Goal: Task Accomplishment & Management: Complete application form

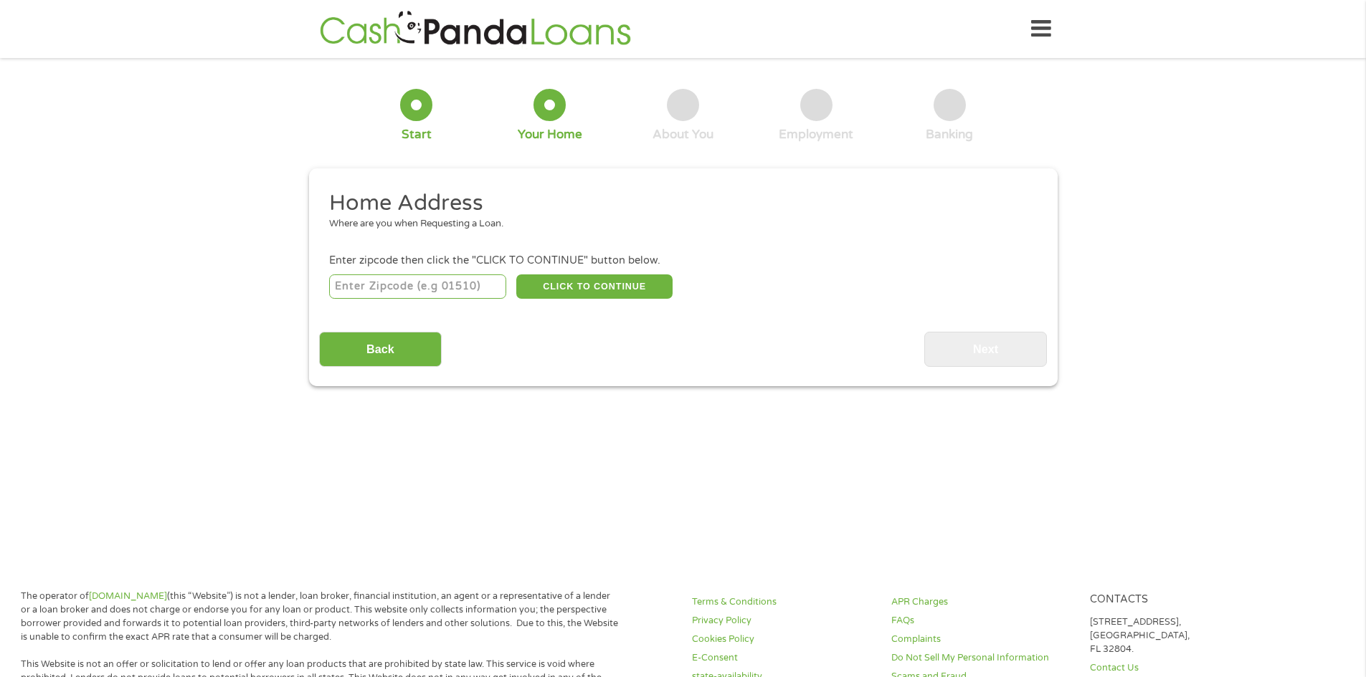
click at [464, 276] on input "number" at bounding box center [417, 287] width 177 height 24
type input "48446"
select select "[US_STATE]"
click at [597, 281] on button "CLICK TO CONTINUE" at bounding box center [594, 287] width 156 height 24
type input "48446"
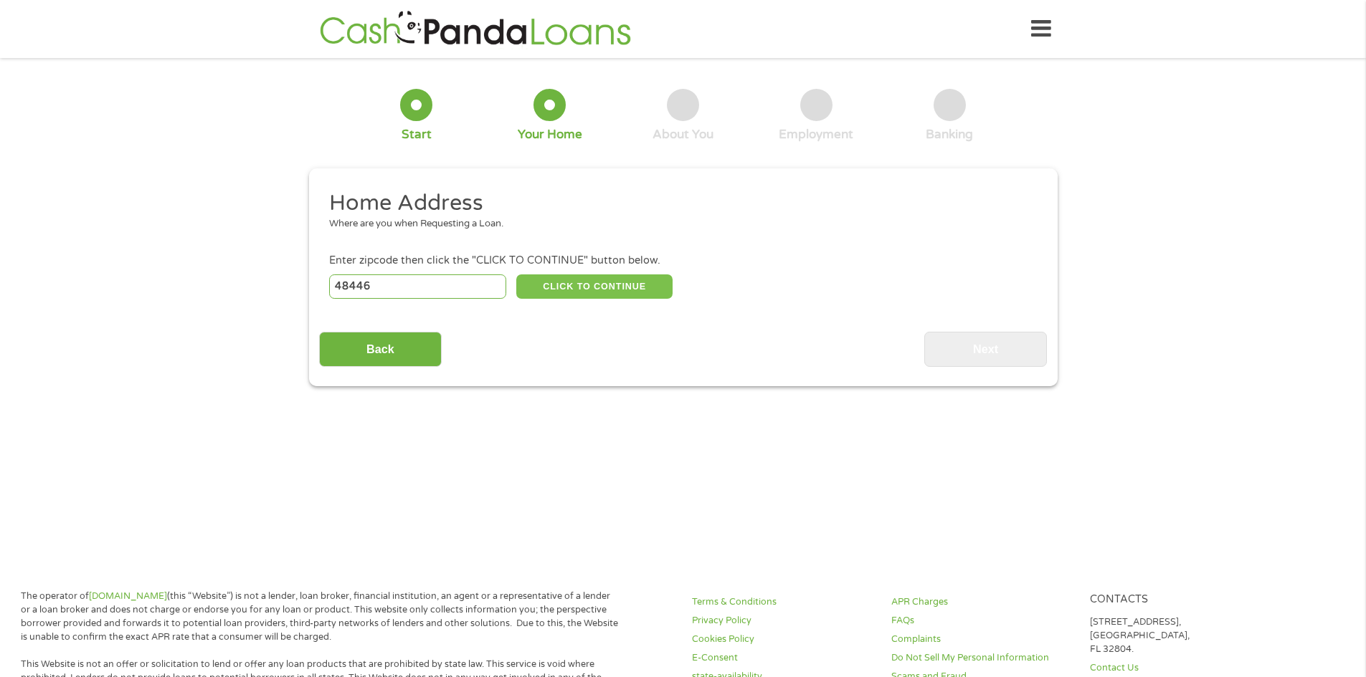
type input "Lapeer"
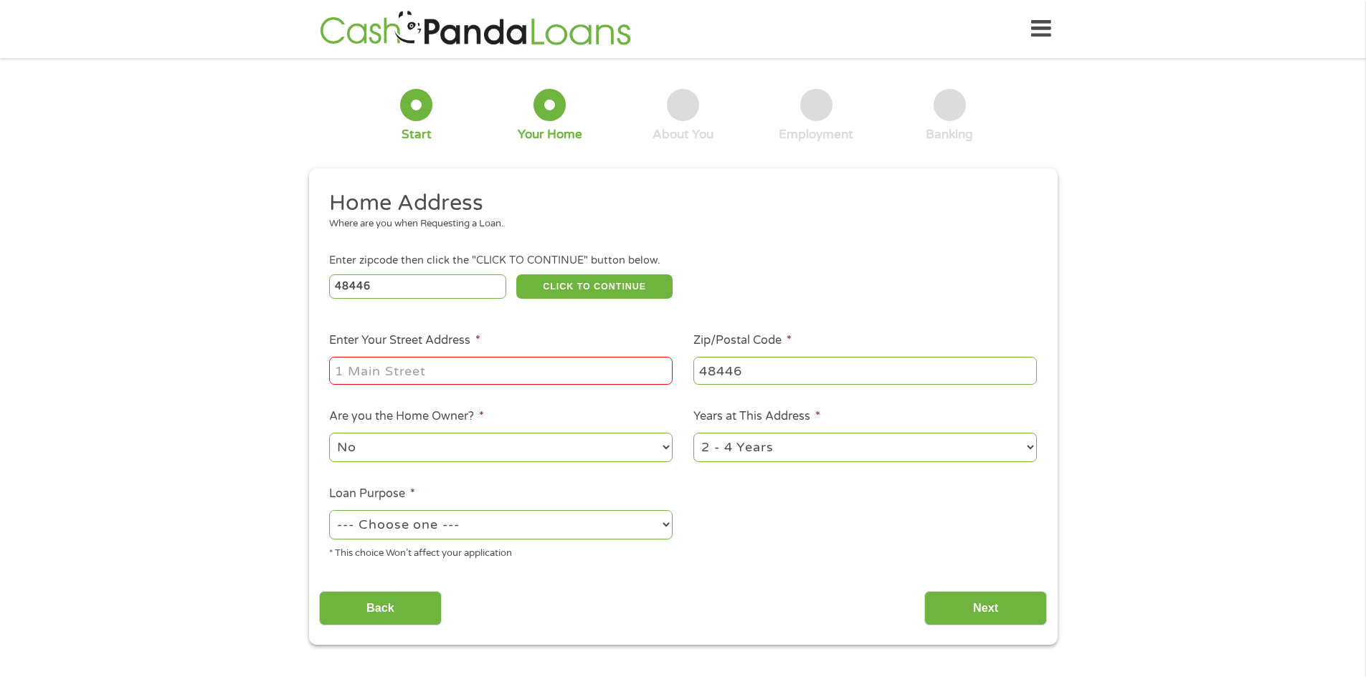
click at [513, 371] on input "Enter Your Street Address *" at bounding box center [500, 370] width 343 height 27
type input "[STREET_ADDRESS]"
click at [501, 445] on select "No Yes" at bounding box center [500, 447] width 343 height 29
click at [329, 433] on select "No Yes" at bounding box center [500, 447] width 343 height 29
click at [728, 446] on select "1 Year or less 1 - 2 Years 2 - 4 Years Over 4 Years" at bounding box center [864, 447] width 343 height 29
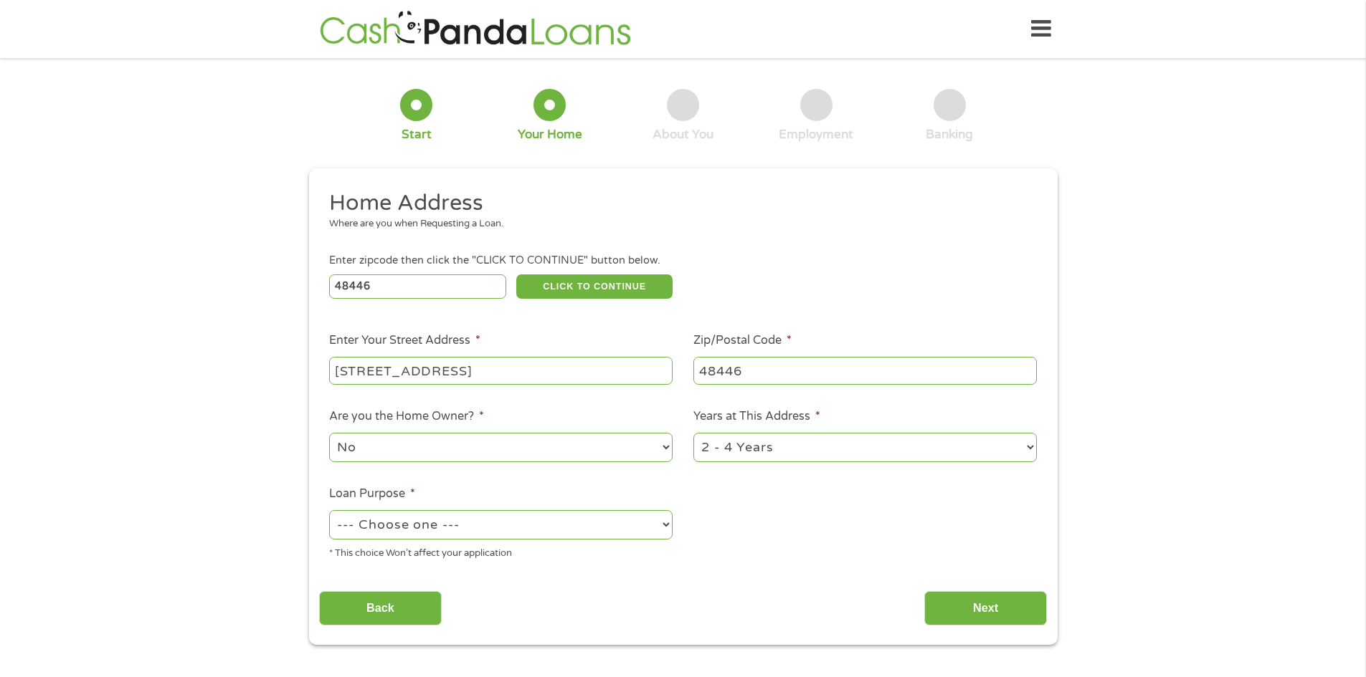
select select "60months"
click at [693, 433] on select "1 Year or less 1 - 2 Years 2 - 4 Years Over 4 Years" at bounding box center [864, 447] width 343 height 29
click at [456, 531] on select "--- Choose one --- Pay Bills Debt Consolidation Home Improvement Major Purchase…" at bounding box center [500, 524] width 343 height 29
select select "medicalexpenses"
click at [329, 510] on select "--- Choose one --- Pay Bills Debt Consolidation Home Improvement Major Purchase…" at bounding box center [500, 524] width 343 height 29
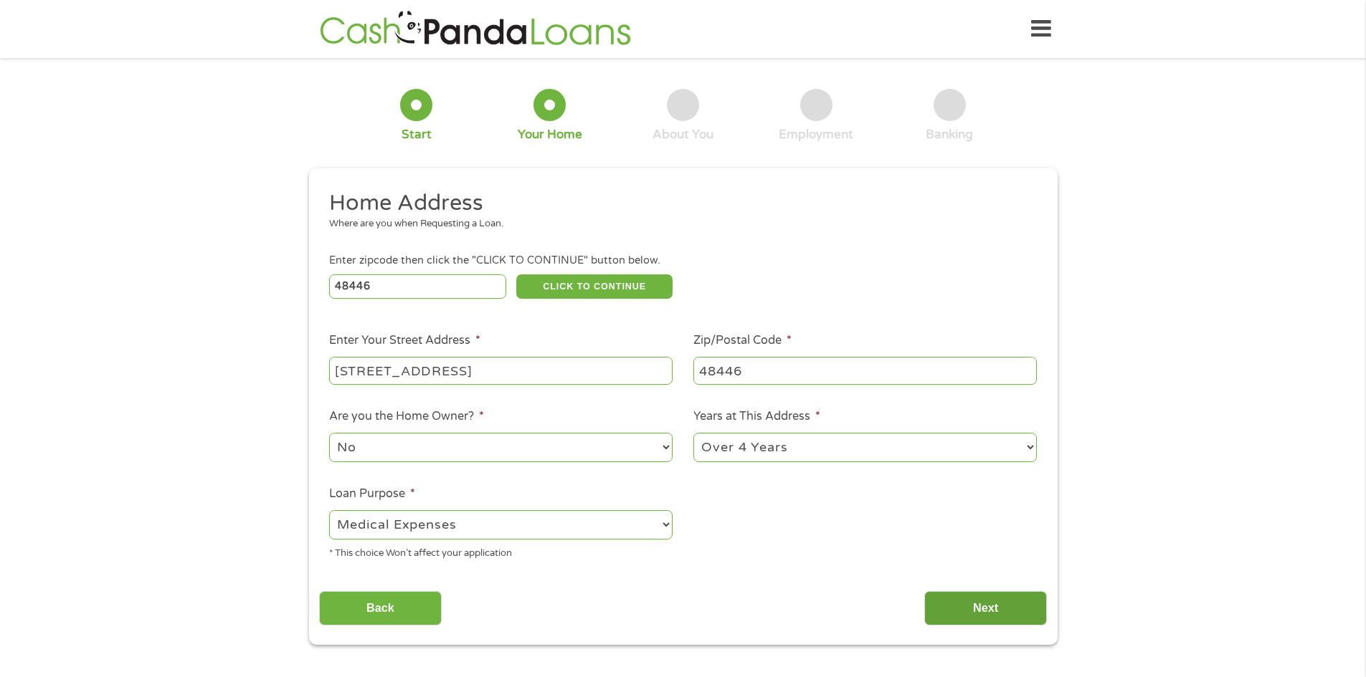
click at [968, 597] on input "Next" at bounding box center [985, 608] width 123 height 35
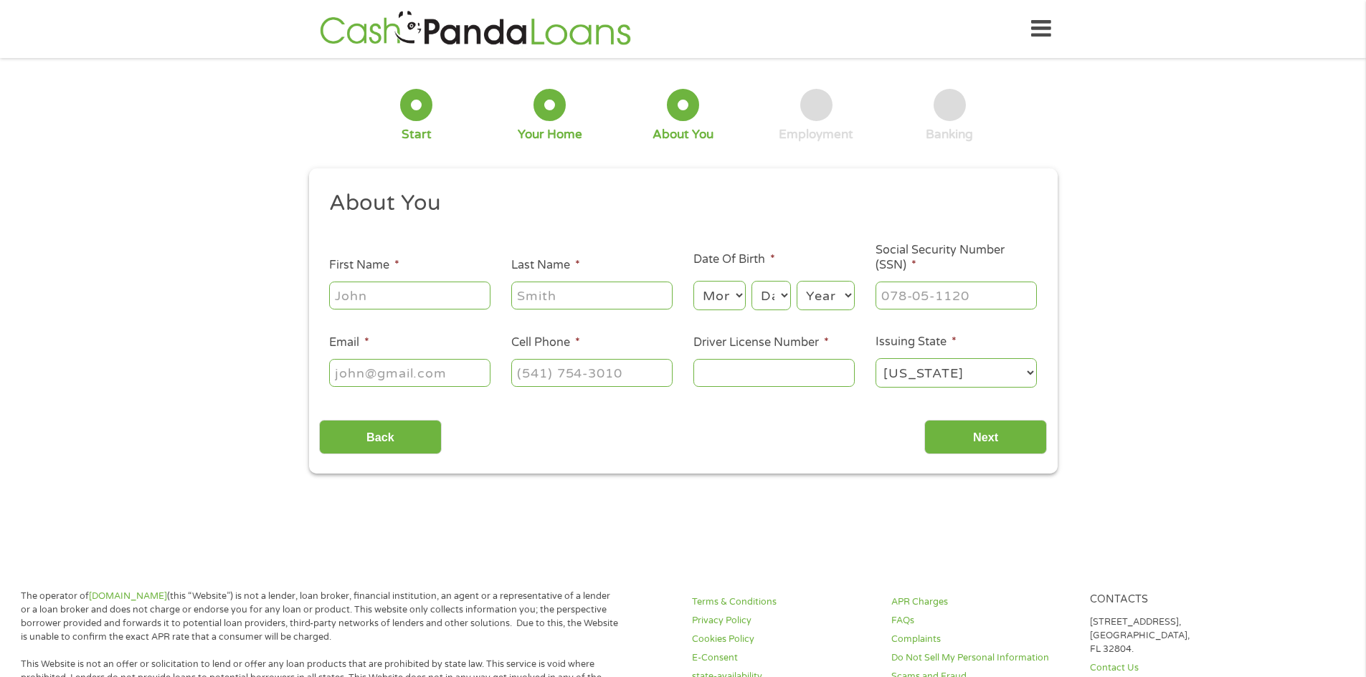
scroll to position [6, 6]
click at [420, 290] on input "First Name *" at bounding box center [409, 295] width 161 height 27
type input "Manda"
type input "[PERSON_NAME]"
type input "[PHONE_NUMBER]"
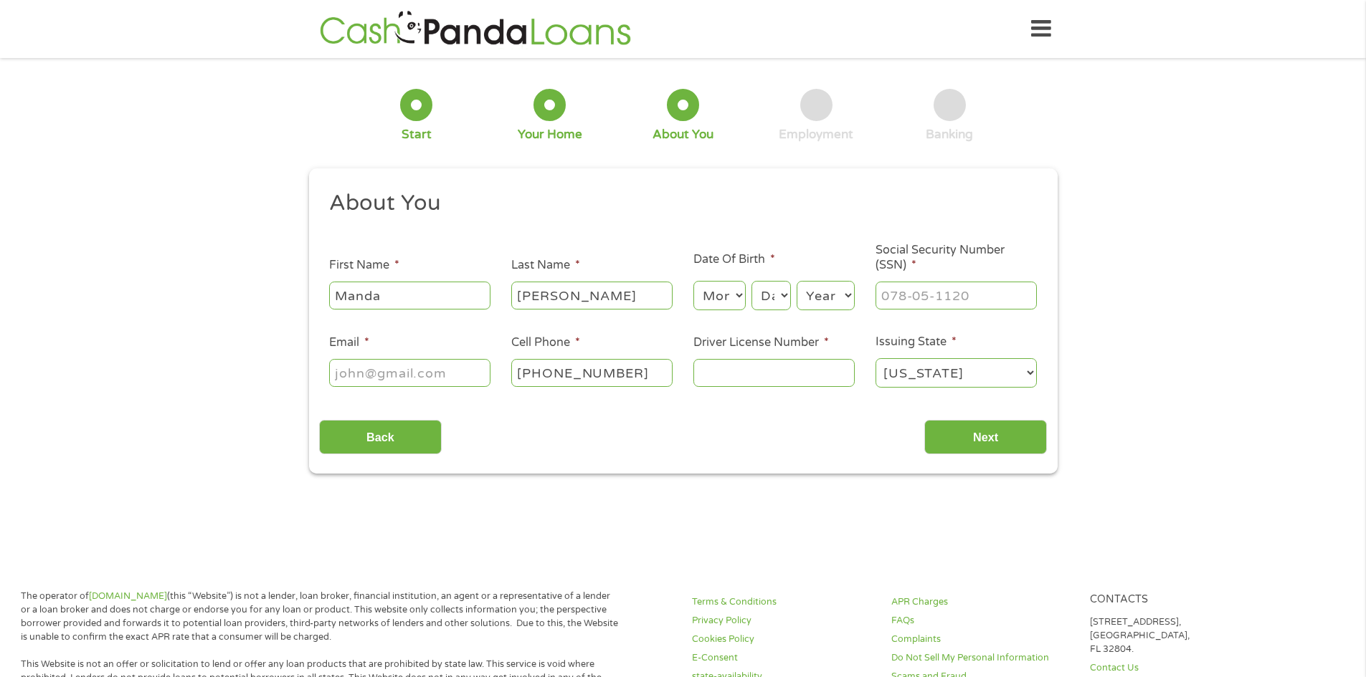
drag, startPoint x: 391, startPoint y: 296, endPoint x: 228, endPoint y: 305, distance: 163.0
click at [228, 305] on div "1 Start 2 Your Home 3 About You 4 Employment 5 Banking 6 This field is hidden w…" at bounding box center [683, 271] width 1366 height 406
type input "[PERSON_NAME]"
click at [731, 300] on select "Month 1 2 3 4 5 6 7 8 9 10 11 12" at bounding box center [719, 295] width 52 height 29
select select "2"
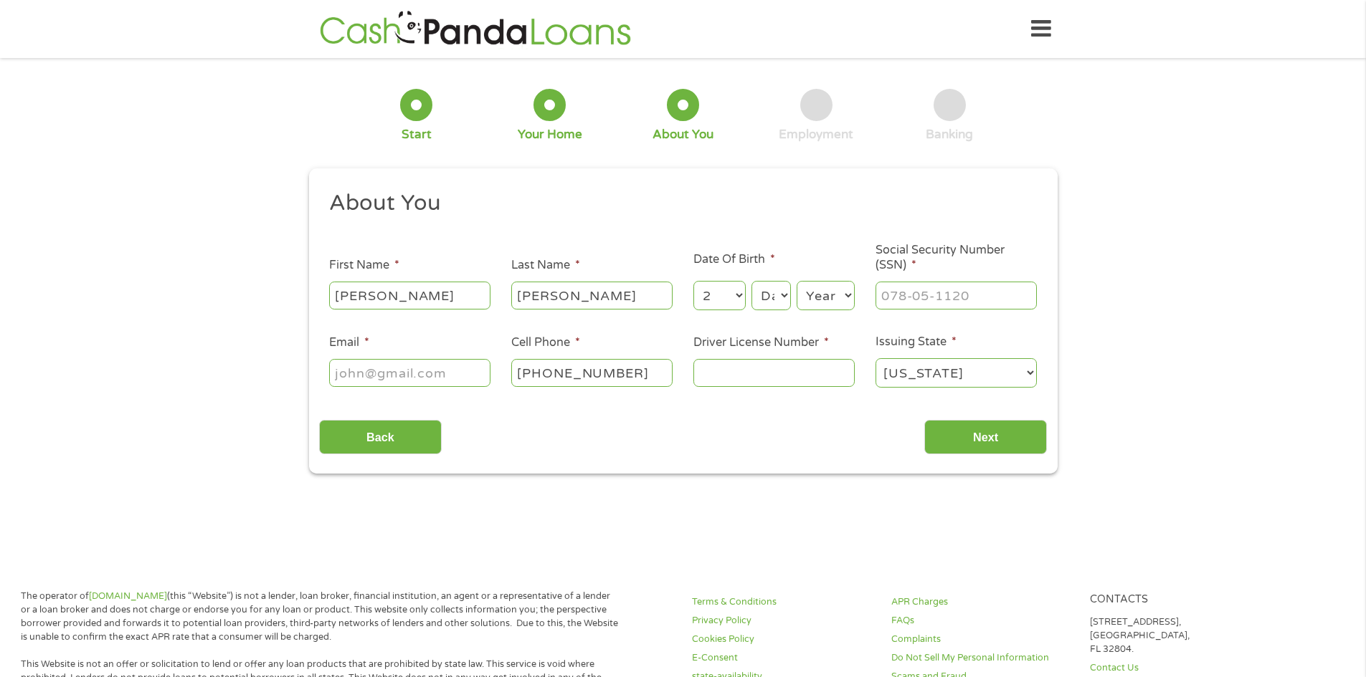
click at [693, 281] on select "Month 1 2 3 4 5 6 7 8 9 10 11 12" at bounding box center [719, 295] width 52 height 29
click at [775, 292] on select "Day 1 2 3 4 5 6 7 8 9 10 11 12 13 14 15 16 17 18 19 20 21 22 23 24 25 26 27 28 …" at bounding box center [770, 295] width 39 height 29
select select "7"
click at [751, 281] on select "Day 1 2 3 4 5 6 7 8 9 10 11 12 13 14 15 16 17 18 19 20 21 22 23 24 25 26 27 28 …" at bounding box center [770, 295] width 39 height 29
click at [835, 294] on select "Year [DATE] 2006 2005 2004 2003 2002 2001 2000 1999 1998 1997 1996 1995 1994 19…" at bounding box center [826, 295] width 58 height 29
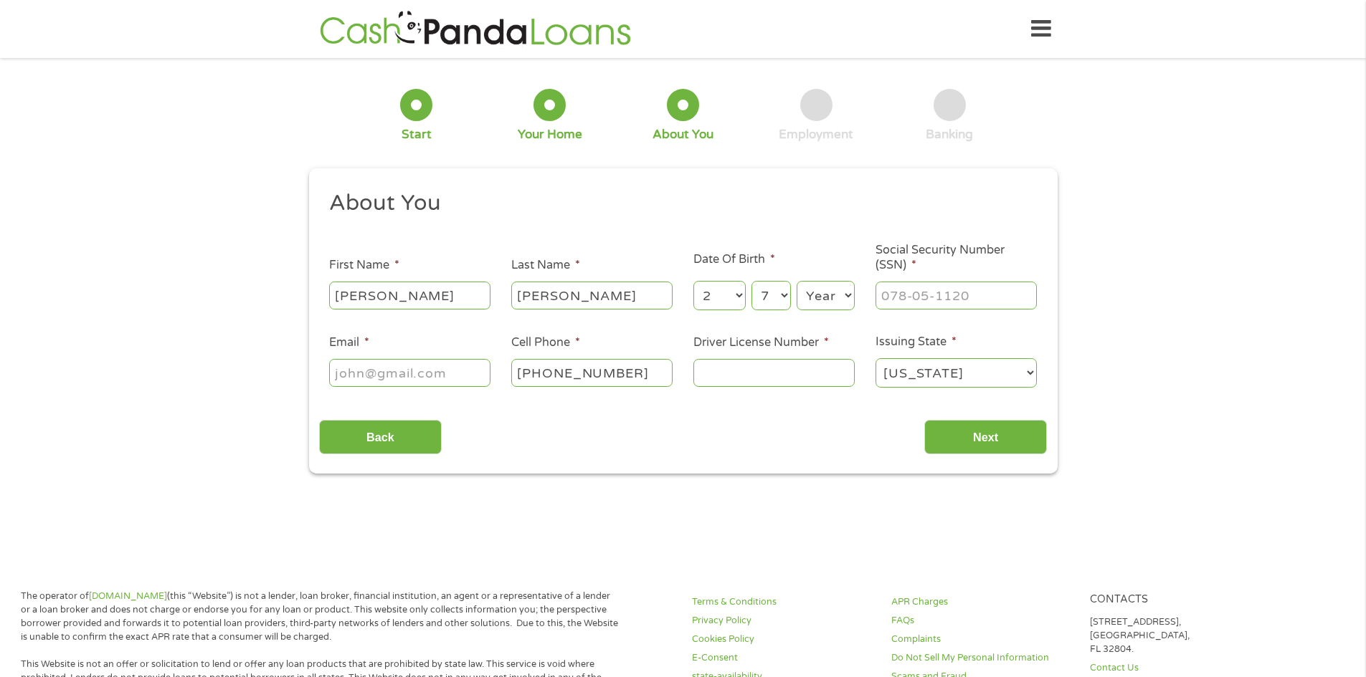
select select "1959"
click at [797, 281] on select "Year [DATE] 2006 2005 2004 2003 2002 2001 2000 1999 1998 1997 1996 1995 1994 19…" at bounding box center [826, 295] width 58 height 29
click at [941, 296] on input "___-__-____" at bounding box center [955, 295] width 161 height 27
drag, startPoint x: 982, startPoint y: 295, endPoint x: 876, endPoint y: 295, distance: 106.1
click at [876, 295] on input "___-__-3717" at bounding box center [955, 295] width 161 height 27
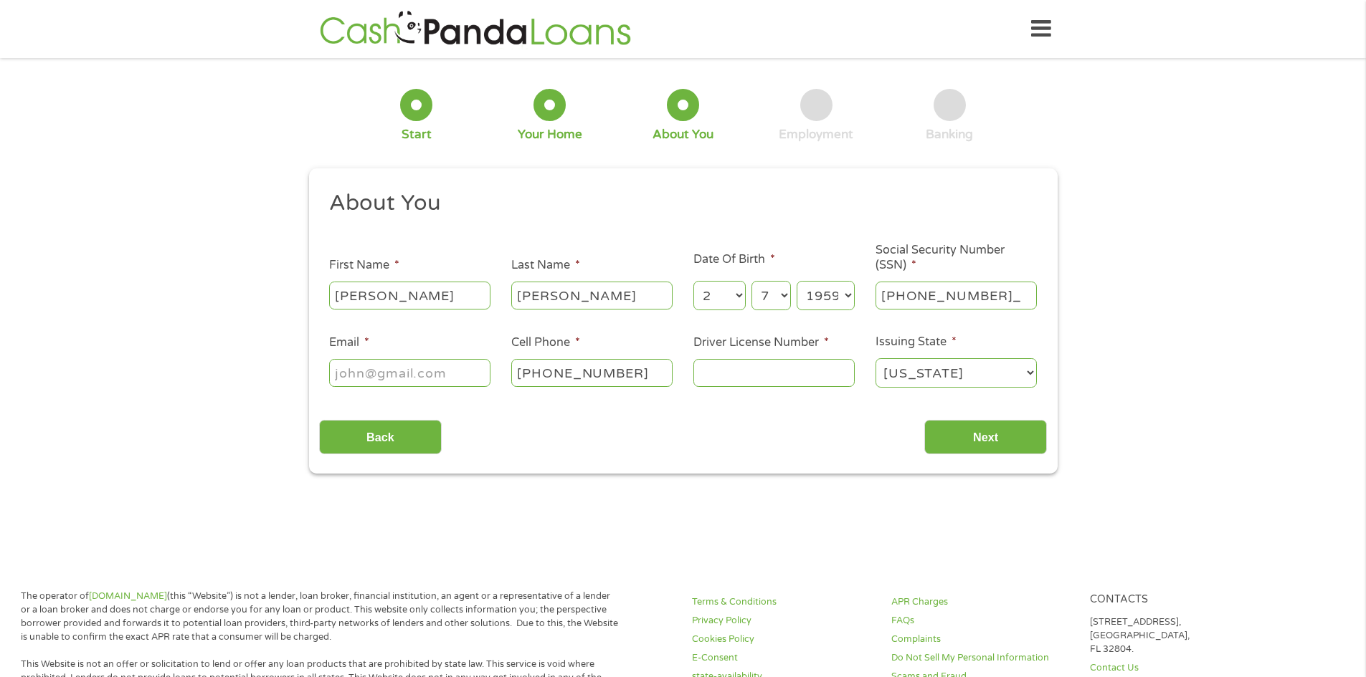
type input "371-78-1732"
click at [454, 379] on input "Email *" at bounding box center [409, 372] width 161 height 27
type input "[EMAIL_ADDRESS][DOMAIN_NAME]"
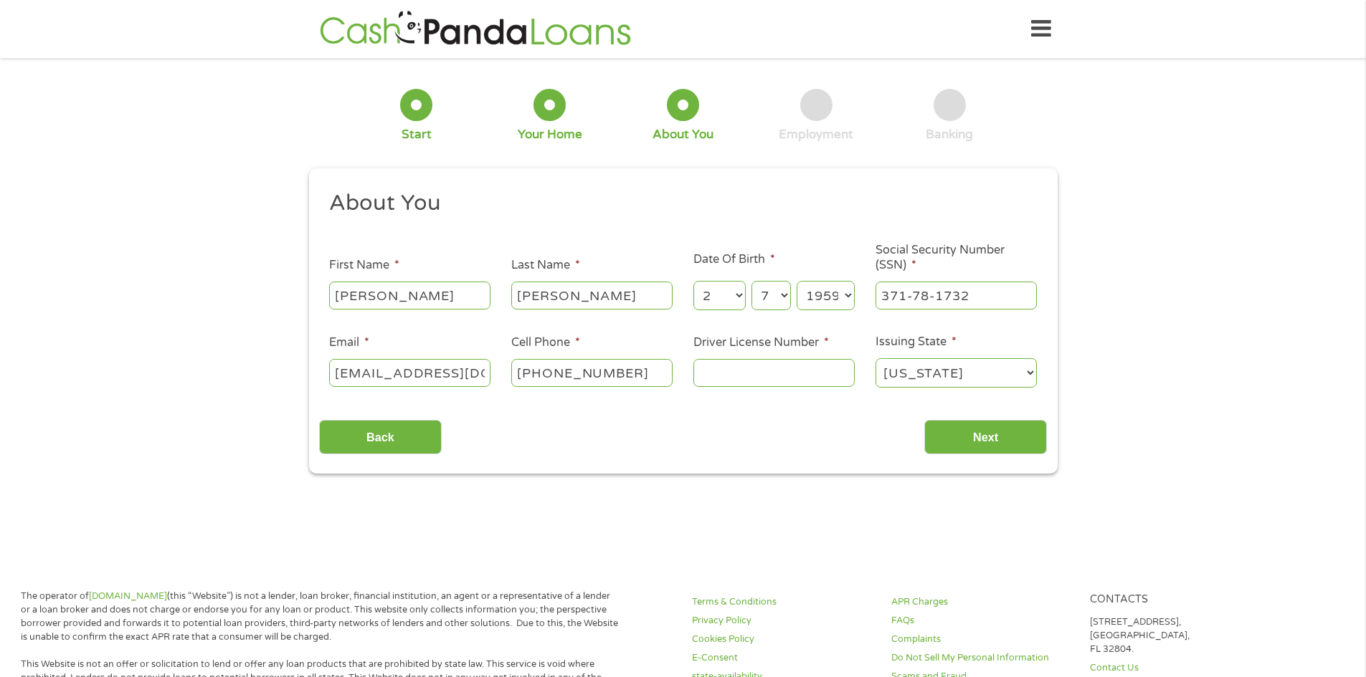
click at [742, 377] on input "Driver License Number *" at bounding box center [773, 372] width 161 height 27
type input "c455210067401"
drag, startPoint x: 996, startPoint y: 443, endPoint x: 1006, endPoint y: 440, distance: 10.4
click at [997, 443] on input "Next" at bounding box center [985, 437] width 123 height 35
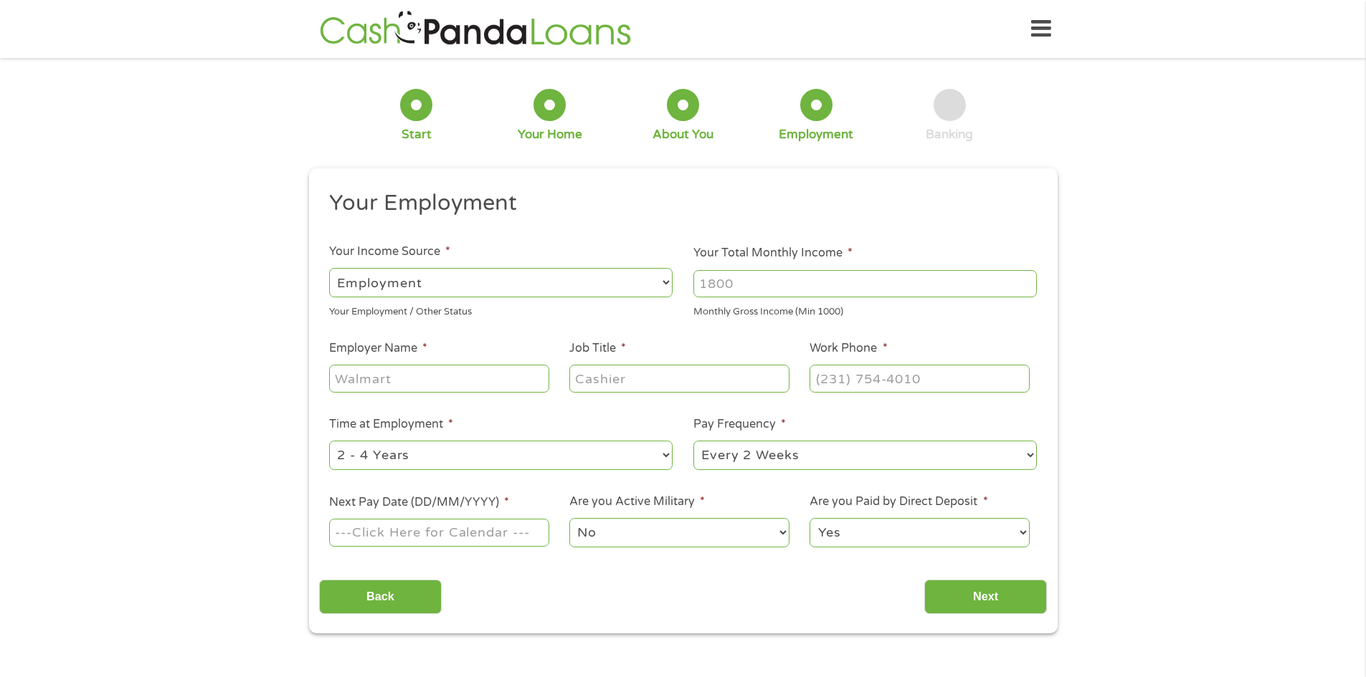
scroll to position [6, 6]
click at [571, 280] on select "--- Choose one --- Employment [DEMOGRAPHIC_DATA] Benefits" at bounding box center [500, 282] width 343 height 29
select select "benefits"
click at [329, 268] on select "--- Choose one --- Employment [DEMOGRAPHIC_DATA] Benefits" at bounding box center [500, 282] width 343 height 29
type input "Other"
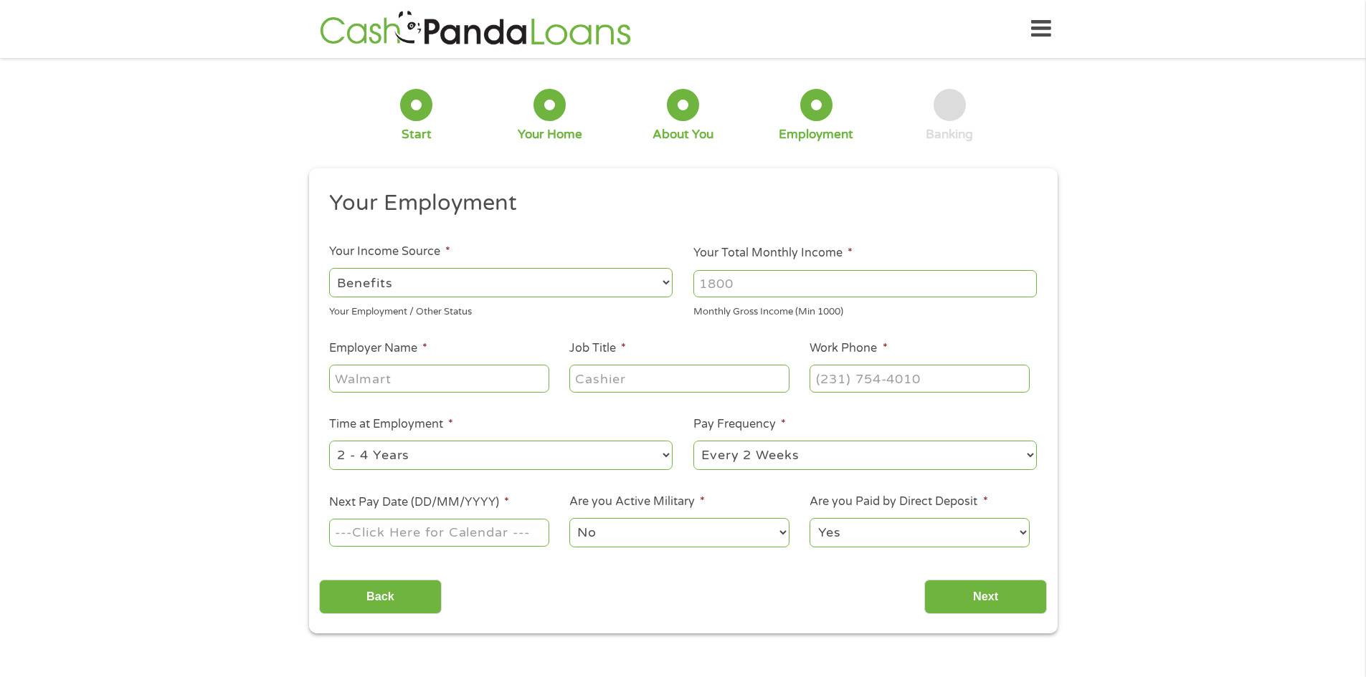
type input "[PHONE_NUMBER]"
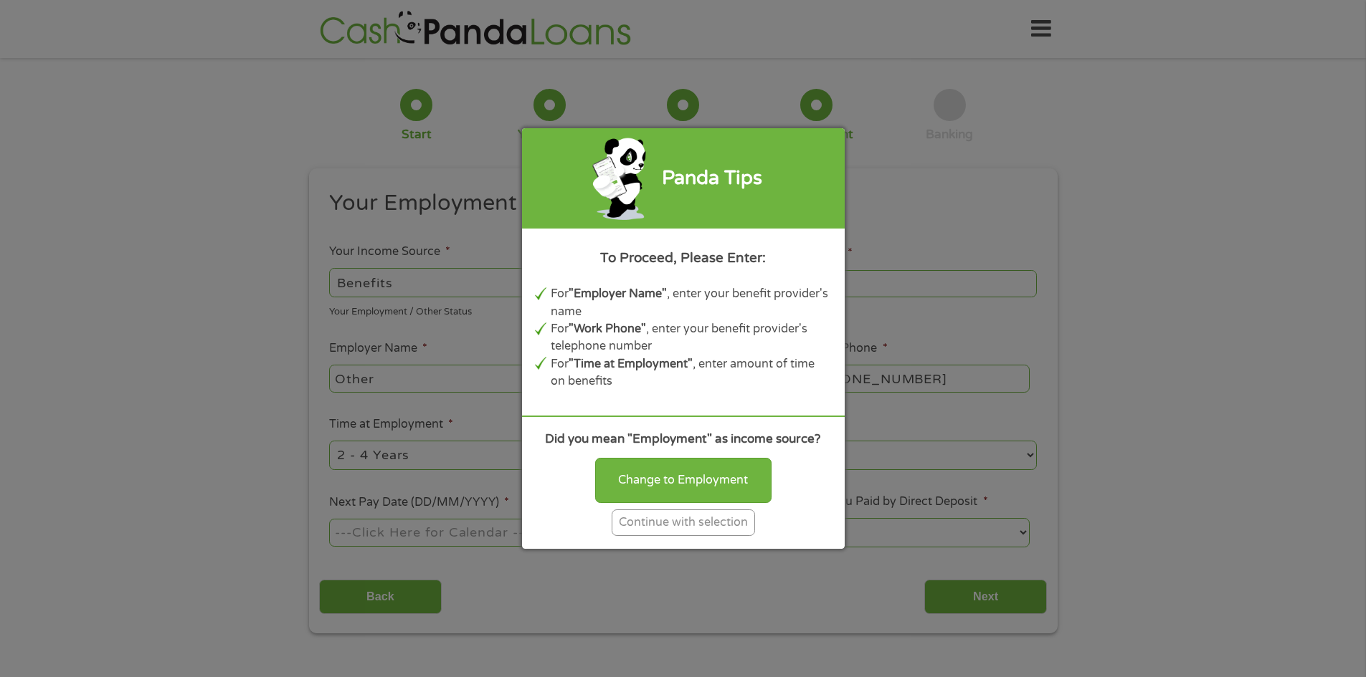
click at [698, 528] on div "Continue with selection" at bounding box center [683, 523] width 143 height 27
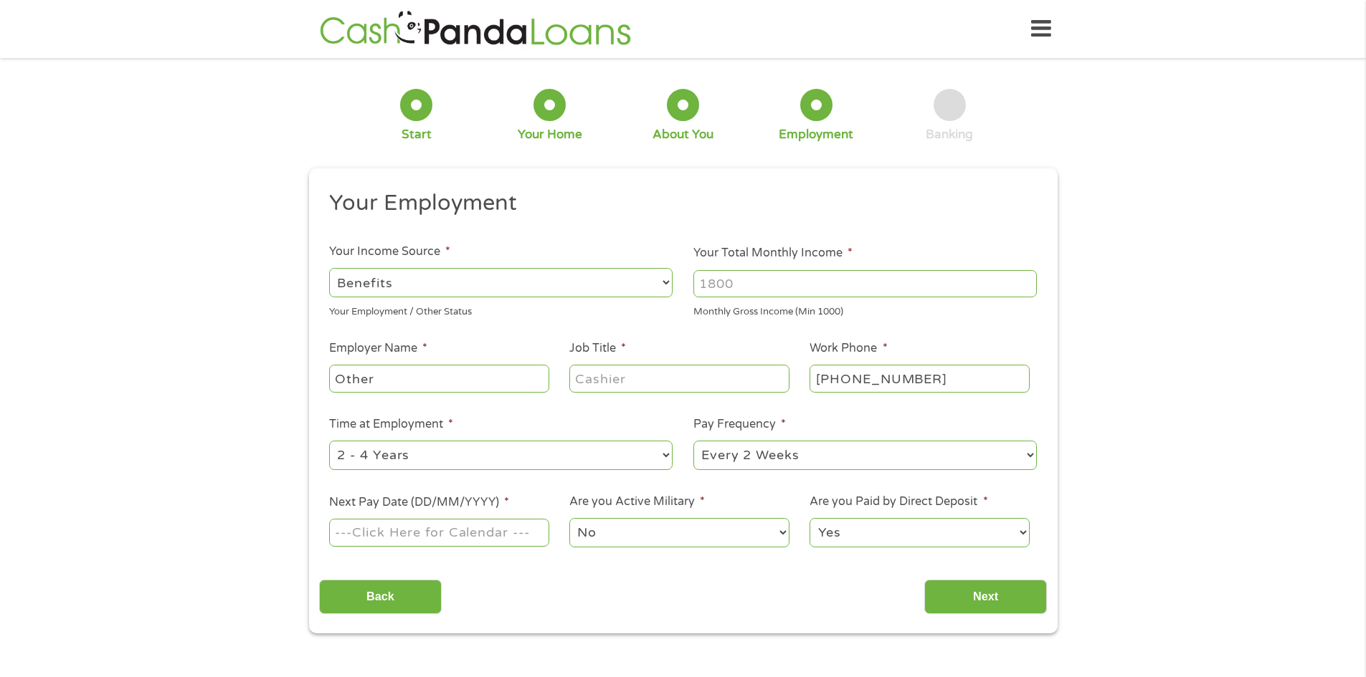
click at [779, 298] on div at bounding box center [864, 283] width 343 height 33
click at [778, 293] on input "Your Total Monthly Income *" at bounding box center [864, 283] width 343 height 27
type input "1200"
click at [617, 390] on input "Job Title *" at bounding box center [678, 378] width 219 height 27
type input "none"
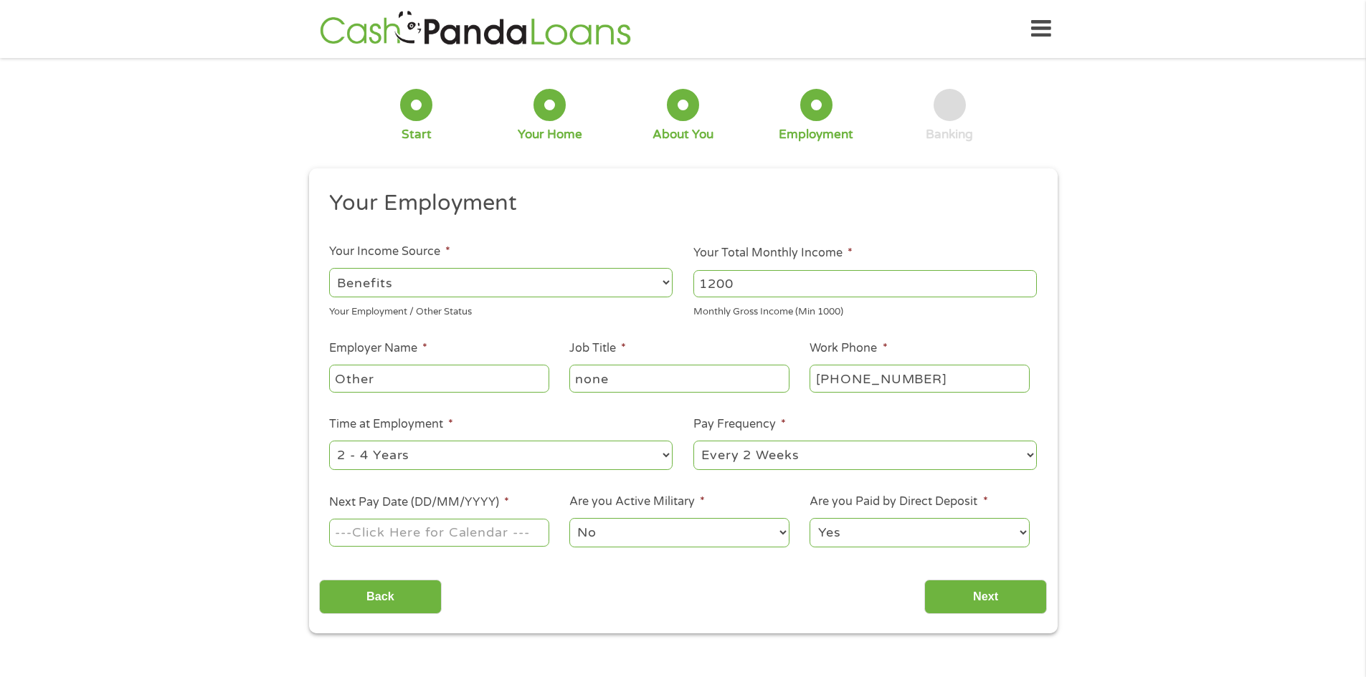
click at [539, 455] on select "--- Choose one --- 1 Year or less 1 - 2 Years 2 - 4 Years Over 4 Years" at bounding box center [500, 455] width 343 height 29
select select "60months"
click at [329, 441] on select "--- Choose one --- 1 Year or less 1 - 2 Years 2 - 4 Years Over 4 Years" at bounding box center [500, 455] width 343 height 29
click at [841, 462] on select "--- Choose one --- Every 2 Weeks Every Week Monthly Semi-Monthly" at bounding box center [864, 455] width 343 height 29
select select "monthly"
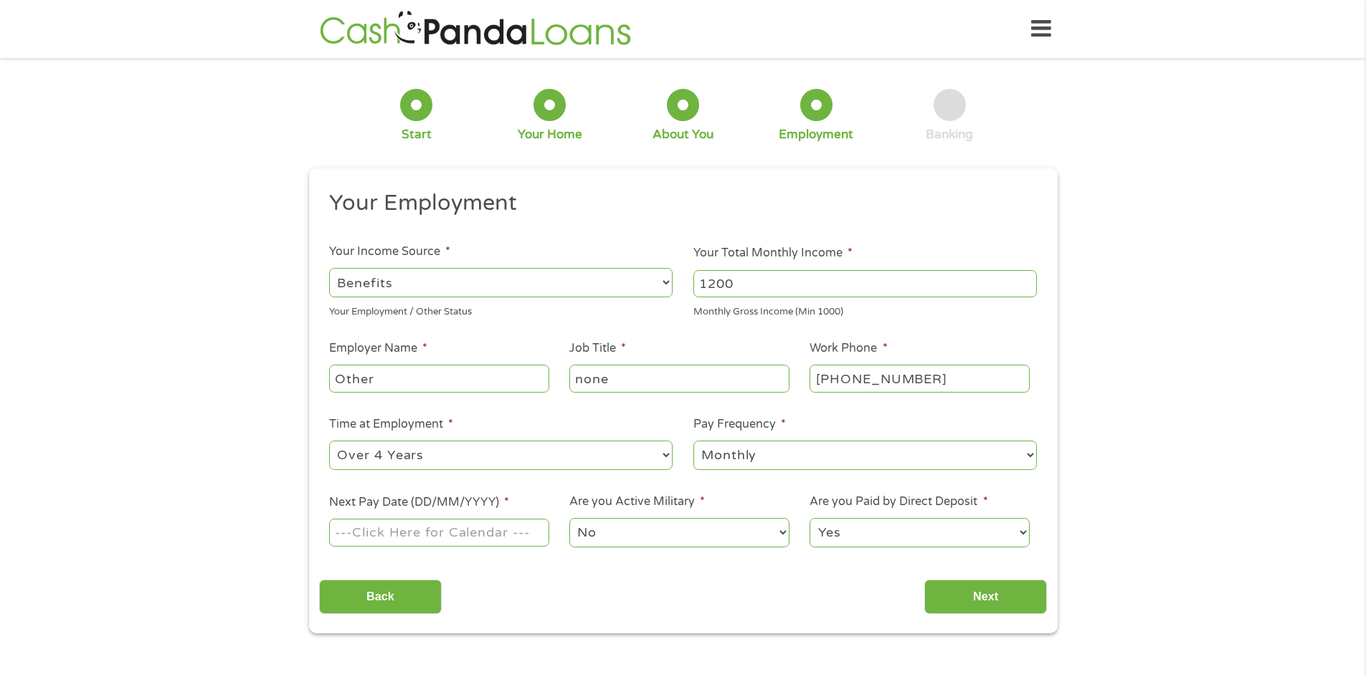
click at [693, 441] on select "--- Choose one --- Every 2 Weeks Every Week Monthly Semi-Monthly" at bounding box center [864, 455] width 343 height 29
click at [497, 539] on input "Next Pay Date (DD/MM/YYYY) *" at bounding box center [438, 532] width 219 height 27
type input "[DATE]"
click at [645, 539] on select "No Yes" at bounding box center [678, 532] width 219 height 29
click at [869, 539] on select "Yes No" at bounding box center [918, 532] width 219 height 29
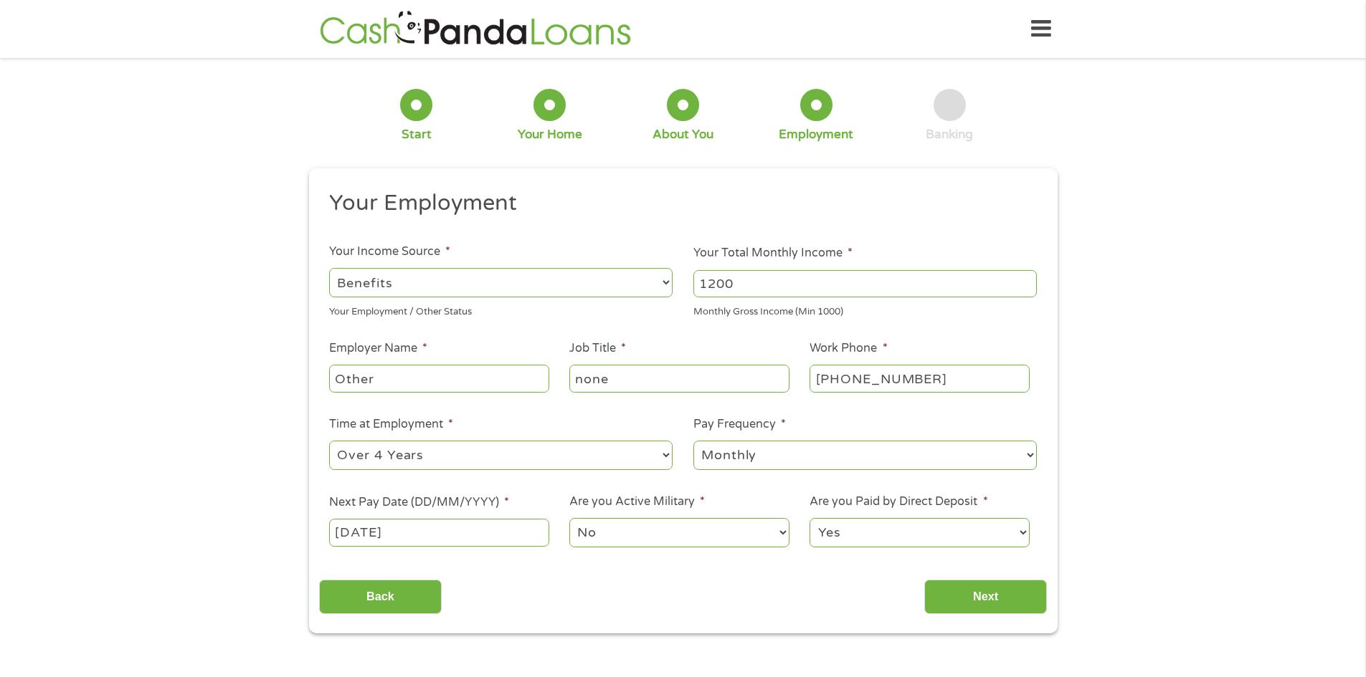
click at [809, 518] on select "Yes No" at bounding box center [918, 532] width 219 height 29
click at [966, 586] on input "Next" at bounding box center [985, 597] width 123 height 35
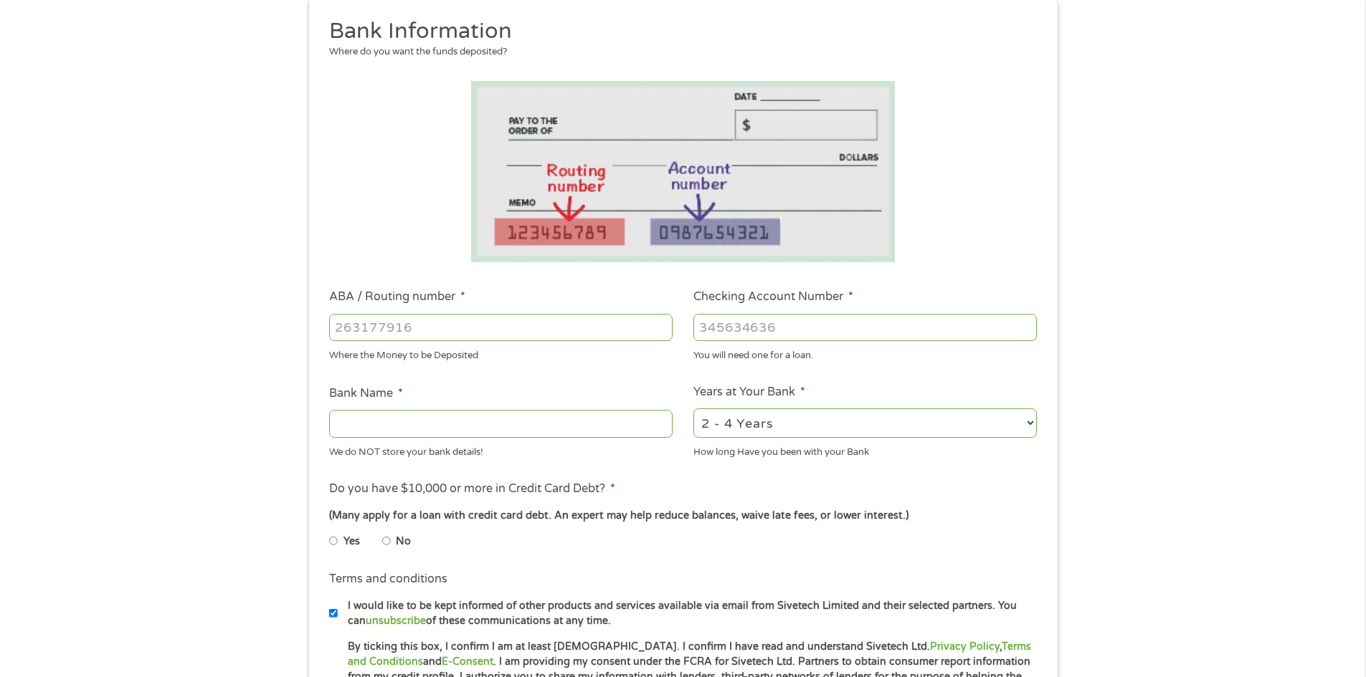
scroll to position [215, 0]
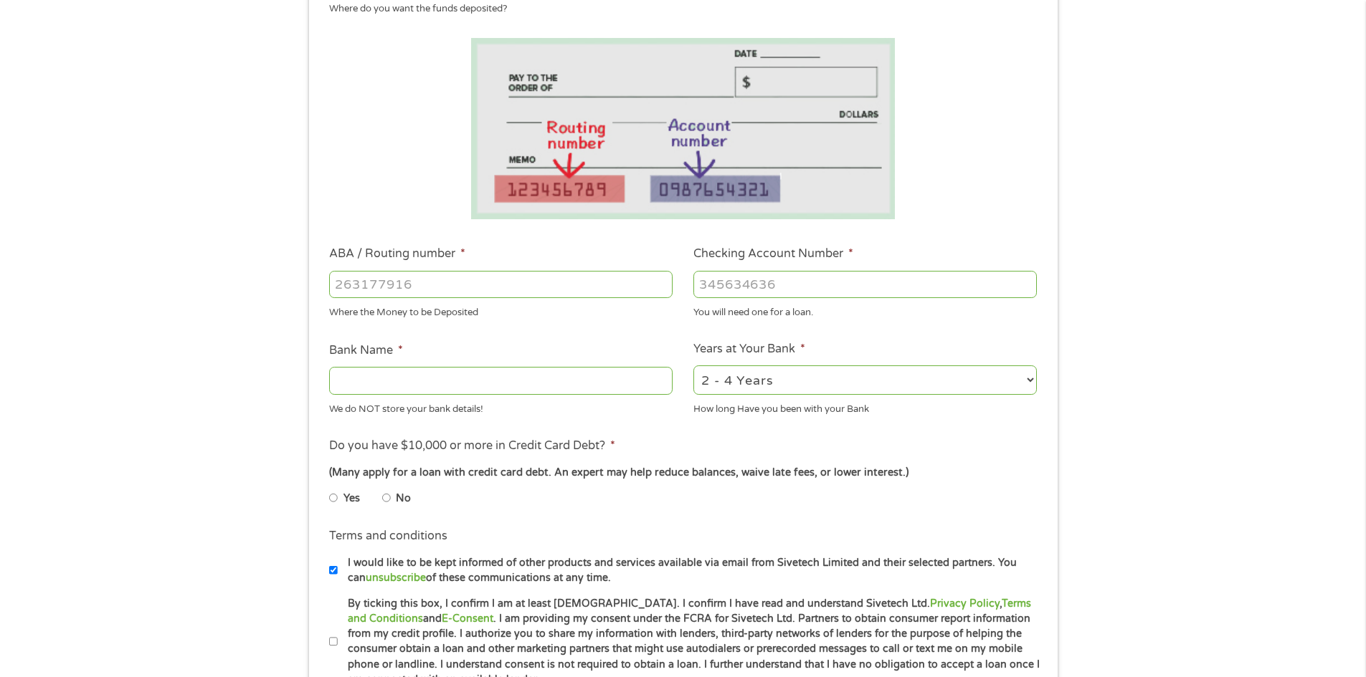
click at [449, 281] on input "ABA / Routing number *" at bounding box center [500, 284] width 343 height 27
drag, startPoint x: 783, startPoint y: 285, endPoint x: 684, endPoint y: 294, distance: 99.3
click at [684, 294] on li "Checking Account Number * You will need one for a loan." at bounding box center [865, 282] width 364 height 75
drag, startPoint x: 432, startPoint y: 282, endPoint x: 299, endPoint y: 267, distance: 133.5
click at [296, 267] on div "1 Start 2 Your Home 3 About You 4 Employment 5 Banking 6 This field is hidden w…" at bounding box center [683, 307] width 774 height 909
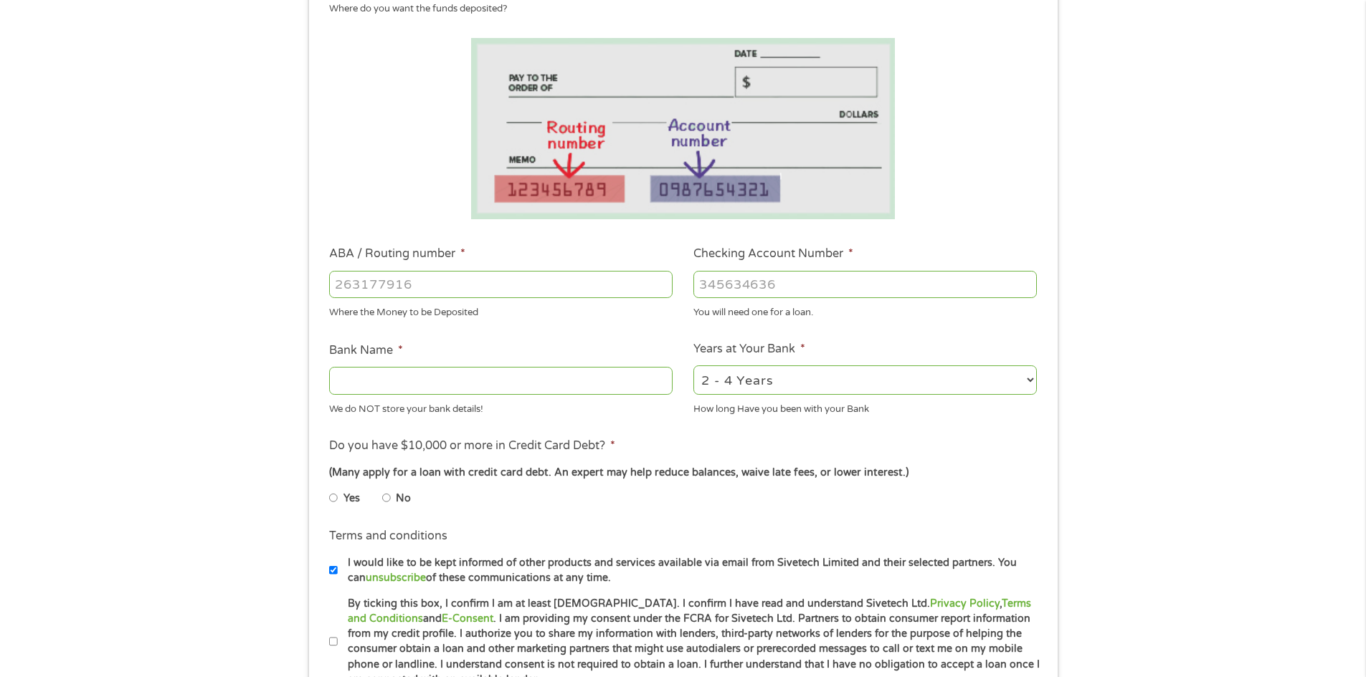
click at [412, 286] on input "ABA / Routing number *" at bounding box center [500, 284] width 343 height 27
click at [409, 287] on input "ABA / Routing number *" at bounding box center [500, 284] width 343 height 27
click at [390, 283] on input "ABA / Routing number *" at bounding box center [500, 284] width 343 height 27
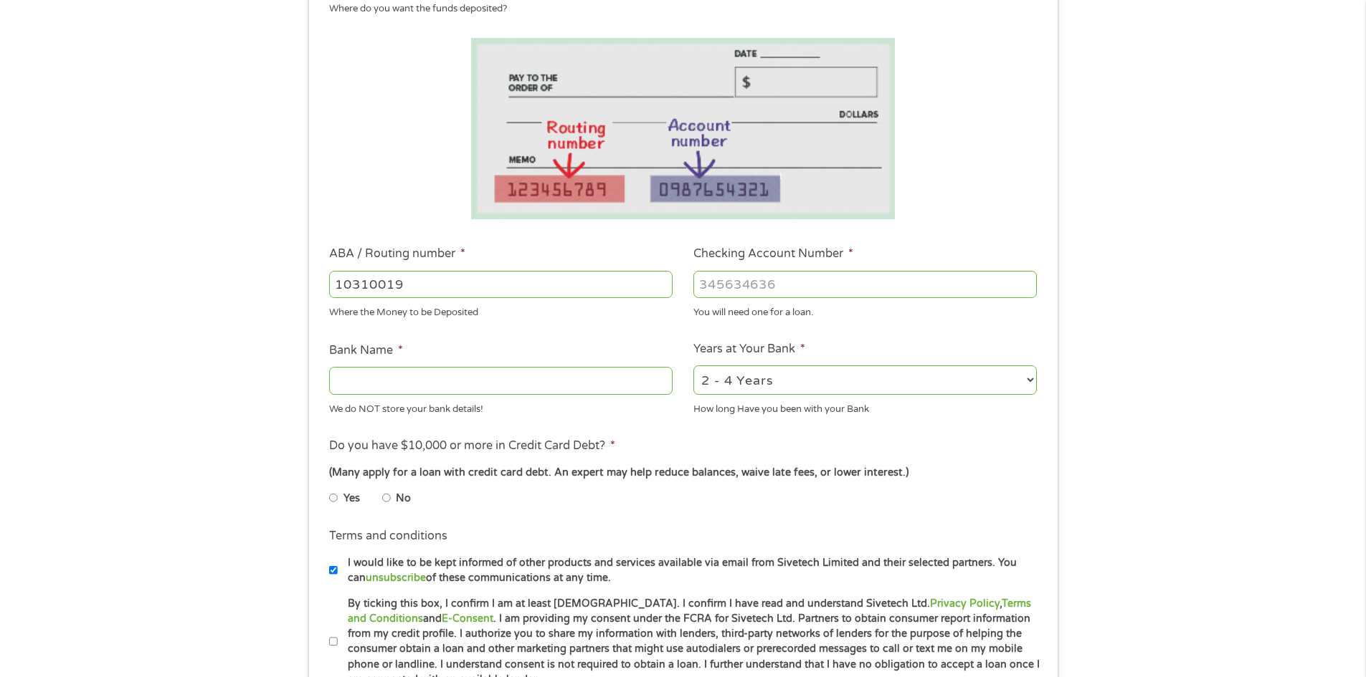
type input "103100195"
type input "CENTRAL NATIONAL BANK TRUST"
type input "103100195"
click at [756, 293] on input "Checking Account Number *" at bounding box center [864, 284] width 343 height 27
click at [767, 287] on input "3465" at bounding box center [864, 284] width 343 height 27
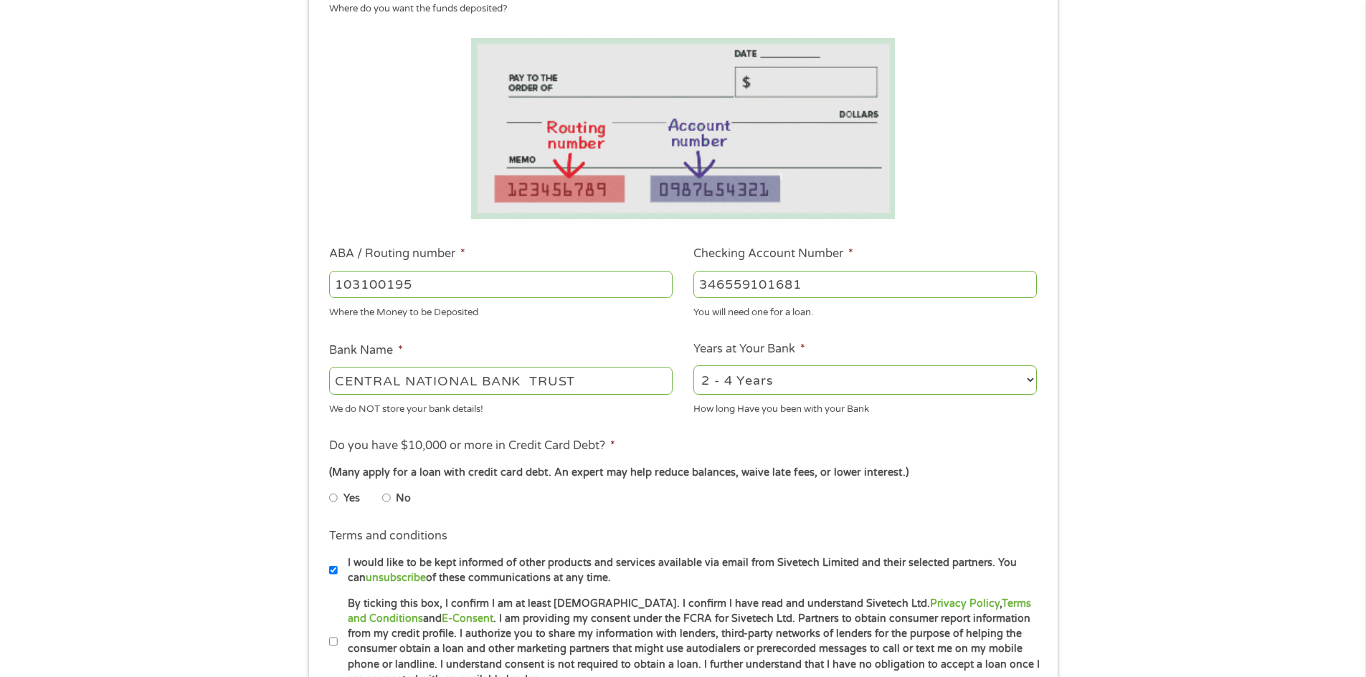
type input "[CREDIT_CARD_NUMBER]"
click at [732, 388] on select "2 - 4 Years 6 - 12 Months 1 - 2 Years Over 4 Years" at bounding box center [864, 380] width 343 height 29
select select "24months"
click at [693, 366] on select "2 - 4 Years 6 - 12 Months 1 - 2 Years Over 4 Years" at bounding box center [864, 380] width 343 height 29
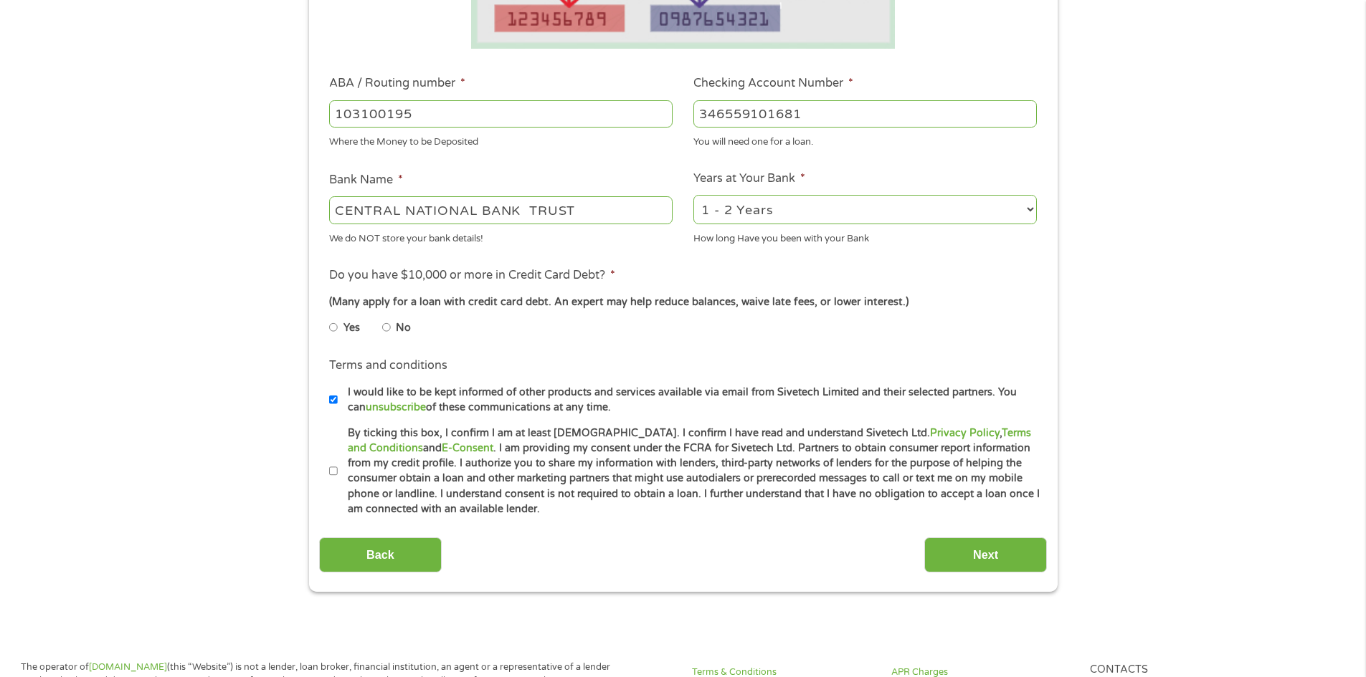
scroll to position [430, 0]
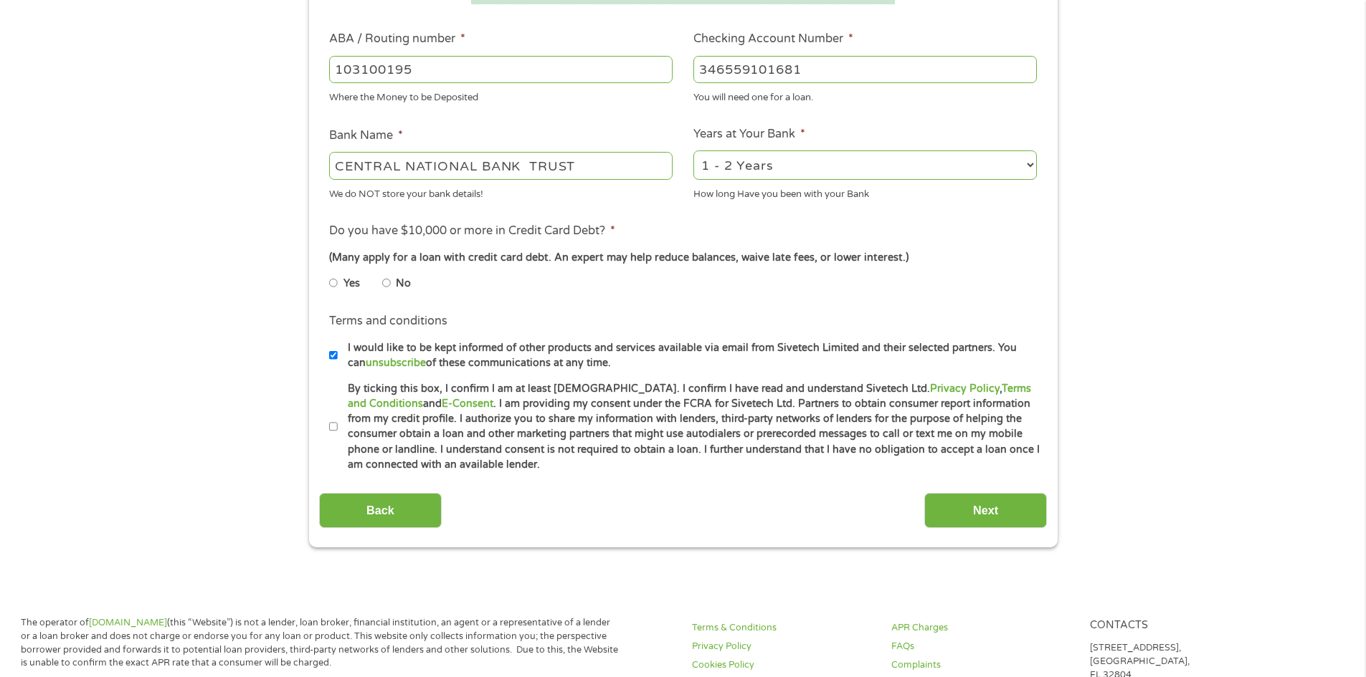
click at [387, 282] on input "No" at bounding box center [386, 283] width 9 height 23
radio input "true"
click at [334, 354] on input "I would like to be kept informed of other products and services available via e…" at bounding box center [333, 355] width 9 height 23
checkbox input "false"
click at [333, 428] on input "By ticking this box, I confirm I am at least [DEMOGRAPHIC_DATA]. I confirm I ha…" at bounding box center [333, 427] width 9 height 23
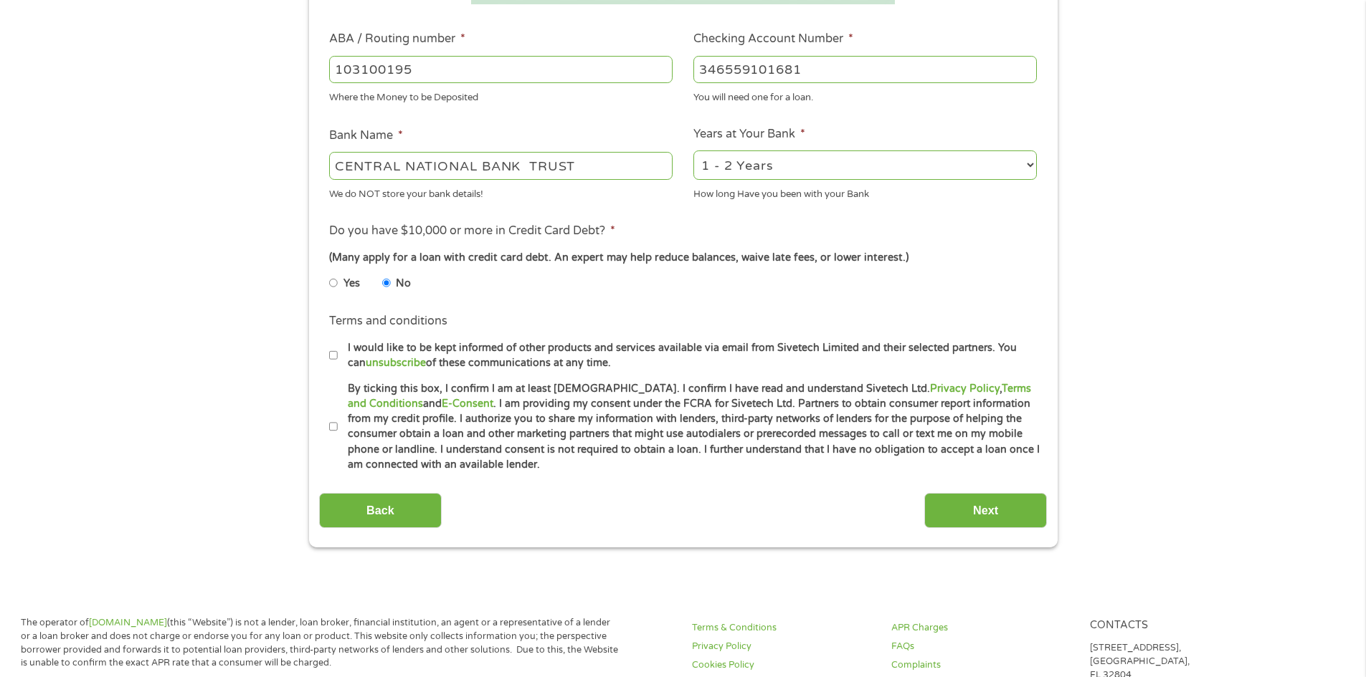
checkbox input "true"
click at [968, 515] on input "Next" at bounding box center [985, 510] width 123 height 35
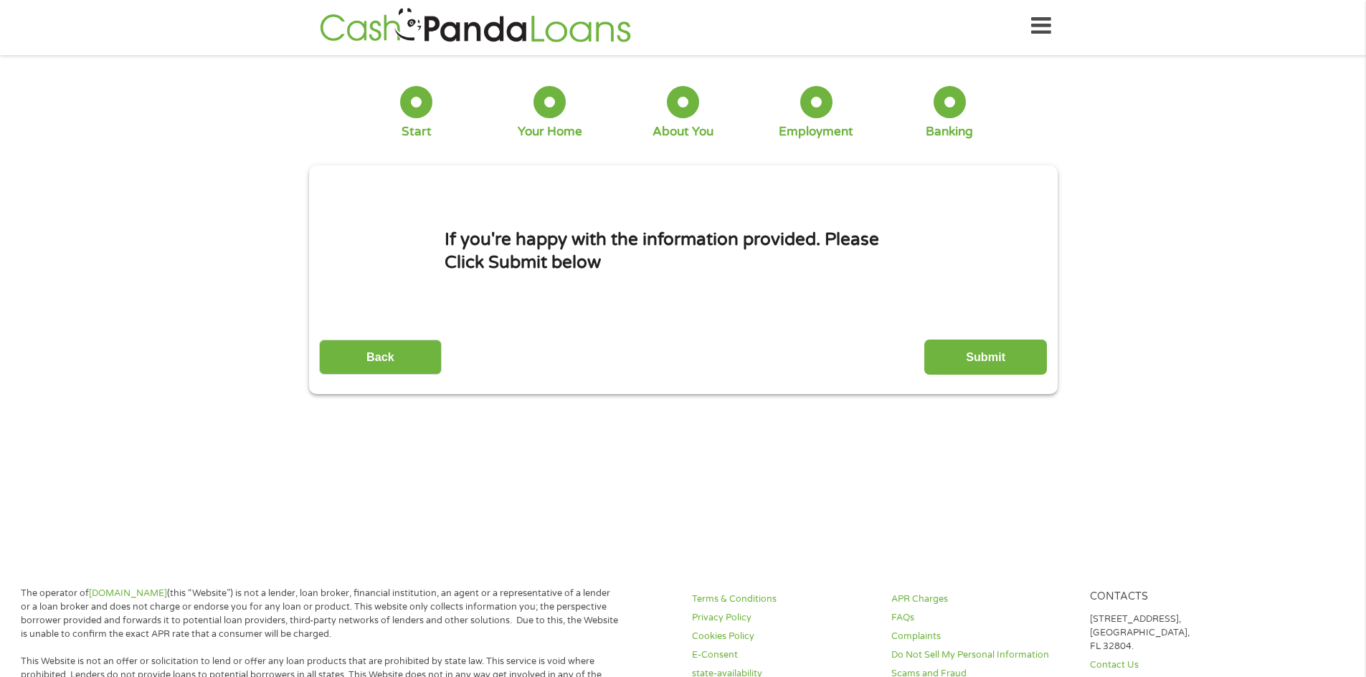
scroll to position [0, 0]
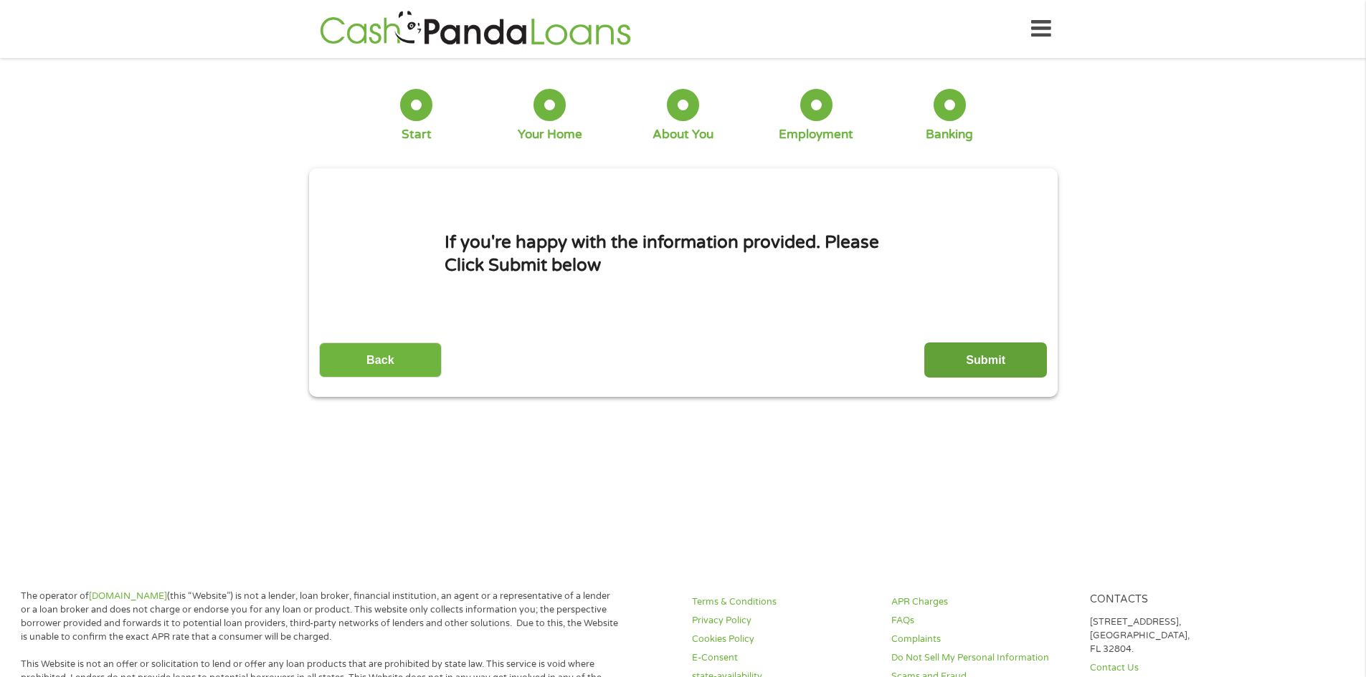
click at [984, 364] on input "Submit" at bounding box center [985, 360] width 123 height 35
